Goal: Information Seeking & Learning: Learn about a topic

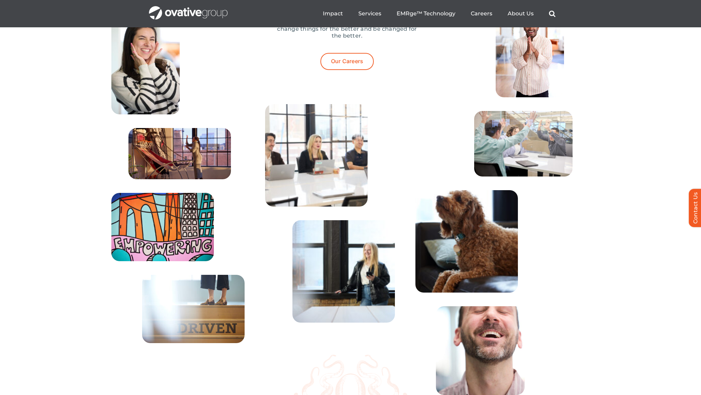
scroll to position [2164, 0]
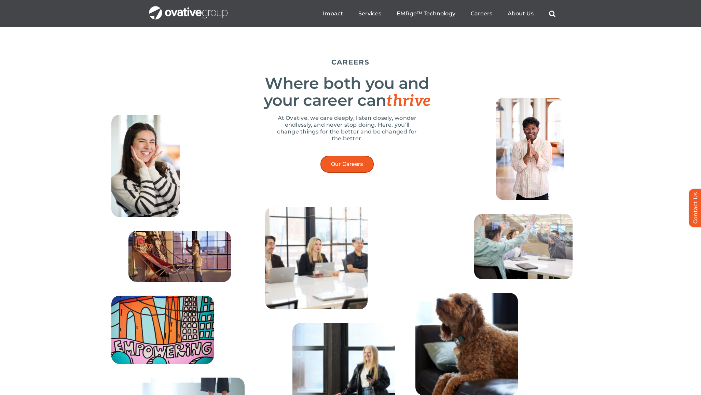
click at [343, 167] on span "Our Careers" at bounding box center [347, 164] width 32 height 6
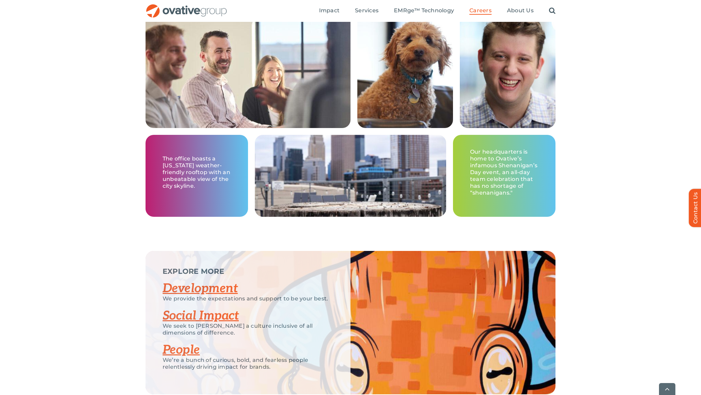
scroll to position [1231, 0]
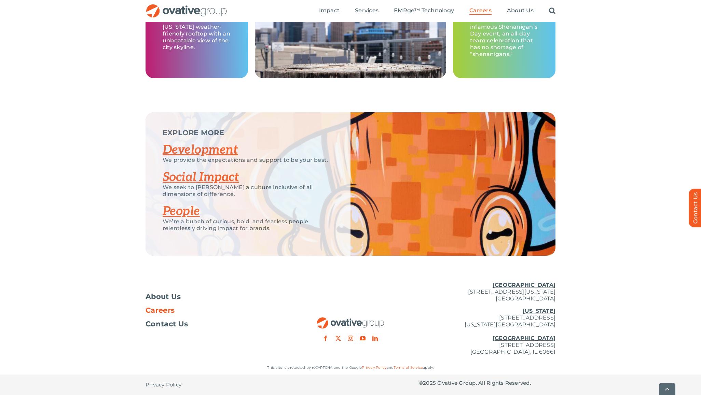
drag, startPoint x: 525, startPoint y: 344, endPoint x: 448, endPoint y: 345, distance: 77.2
click at [448, 345] on p "New York 254 Canal Street, Suite 5000 New York, NY 10013 Chicago 224 North Desp…" at bounding box center [487, 332] width 137 height 48
copy p "224 North Desplaines Street"
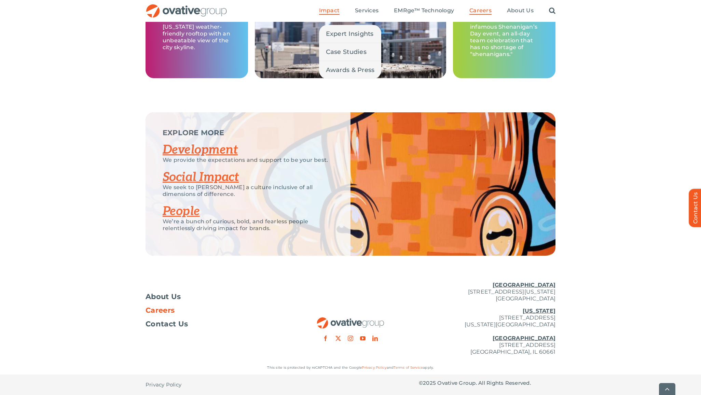
click at [332, 12] on span "Impact" at bounding box center [329, 10] width 20 height 7
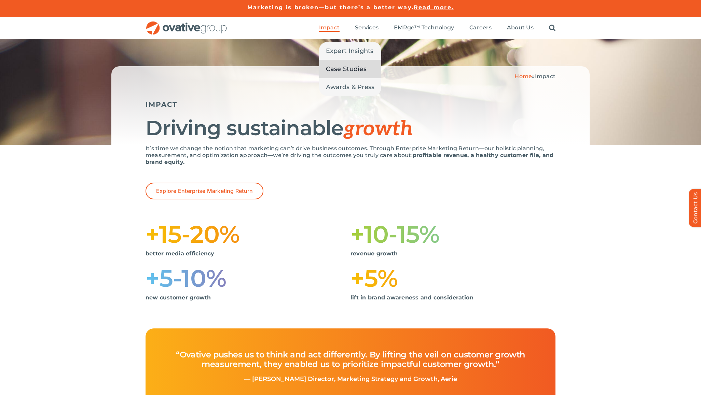
click at [337, 67] on span "Case Studies" at bounding box center [346, 69] width 41 height 10
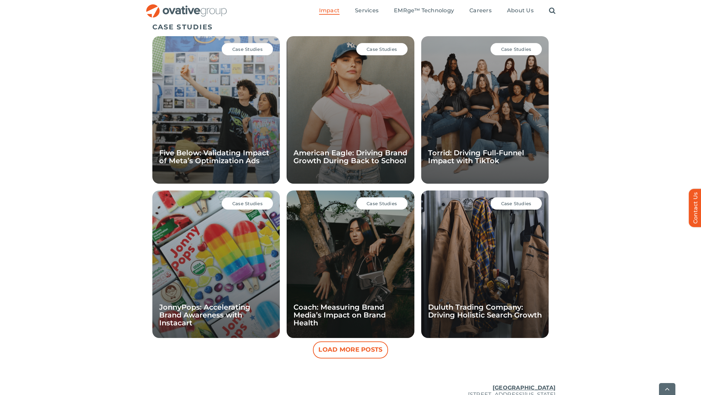
scroll to position [471, 0]
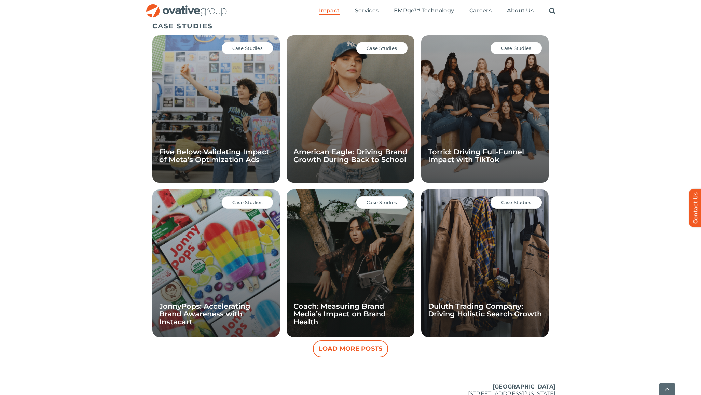
click at [238, 133] on div "Case Studies Five Below: Validating Impact of Meta’s Optimization Ads" at bounding box center [215, 109] width 127 height 148
click at [233, 213] on div "Case Studies JonnyPops: Accelerating Brand Awareness with Instacart" at bounding box center [215, 264] width 127 height 148
click at [224, 240] on div "Case Studies JonnyPops: Accelerating Brand Awareness with Instacart" at bounding box center [215, 264] width 127 height 148
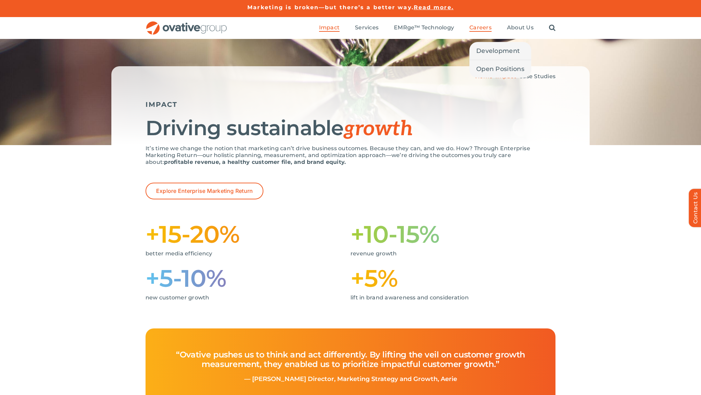
click at [484, 28] on span "Careers" at bounding box center [480, 27] width 22 height 7
